Goal: Find specific page/section: Find specific page/section

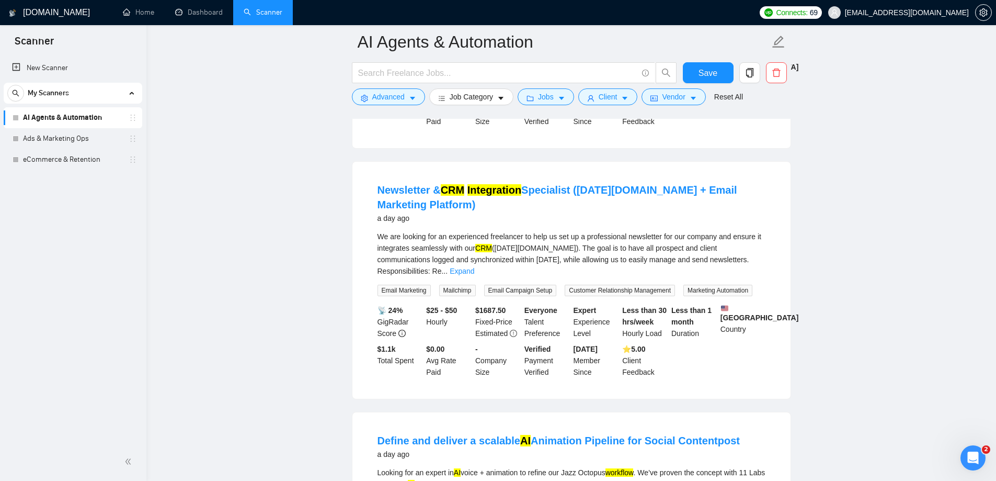
scroll to position [785, 0]
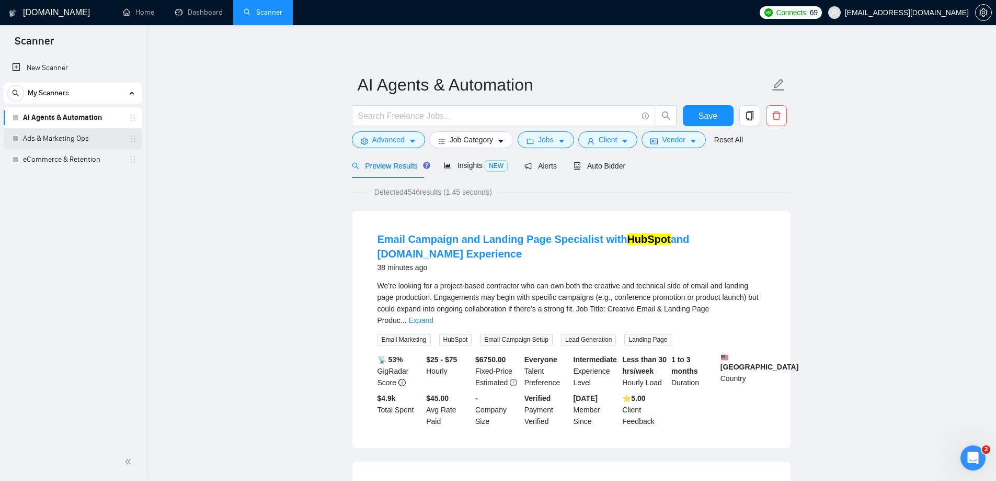
click at [92, 131] on link "Ads & Marketing Ops" at bounding box center [72, 138] width 99 height 21
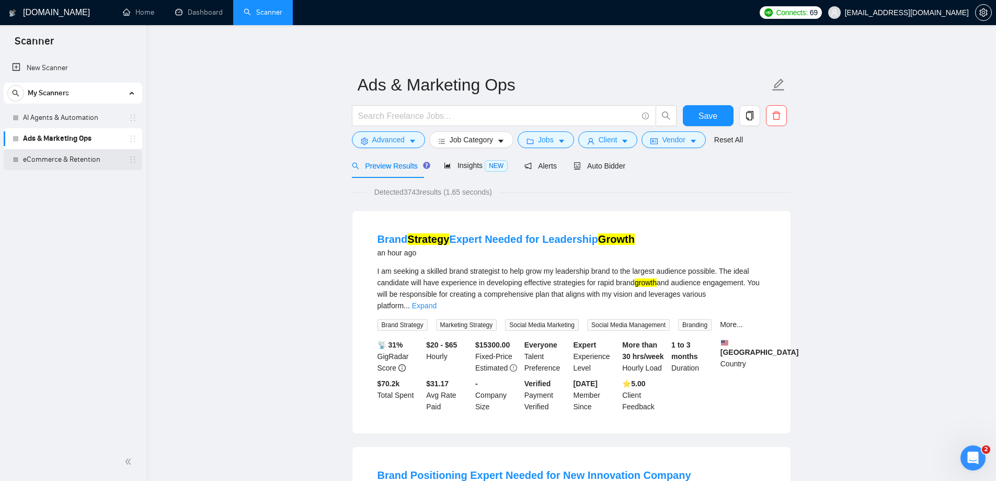
click at [74, 166] on link "eCommerce & Retention" at bounding box center [72, 159] width 99 height 21
